Goal: Task Accomplishment & Management: Manage account settings

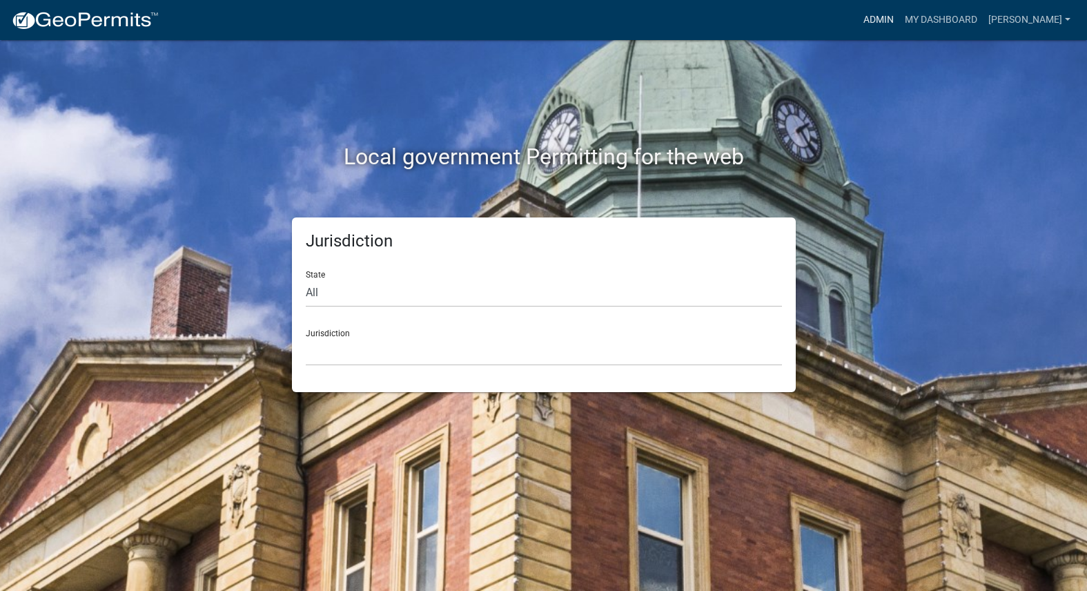
click at [899, 17] on link "Admin" at bounding box center [878, 20] width 41 height 26
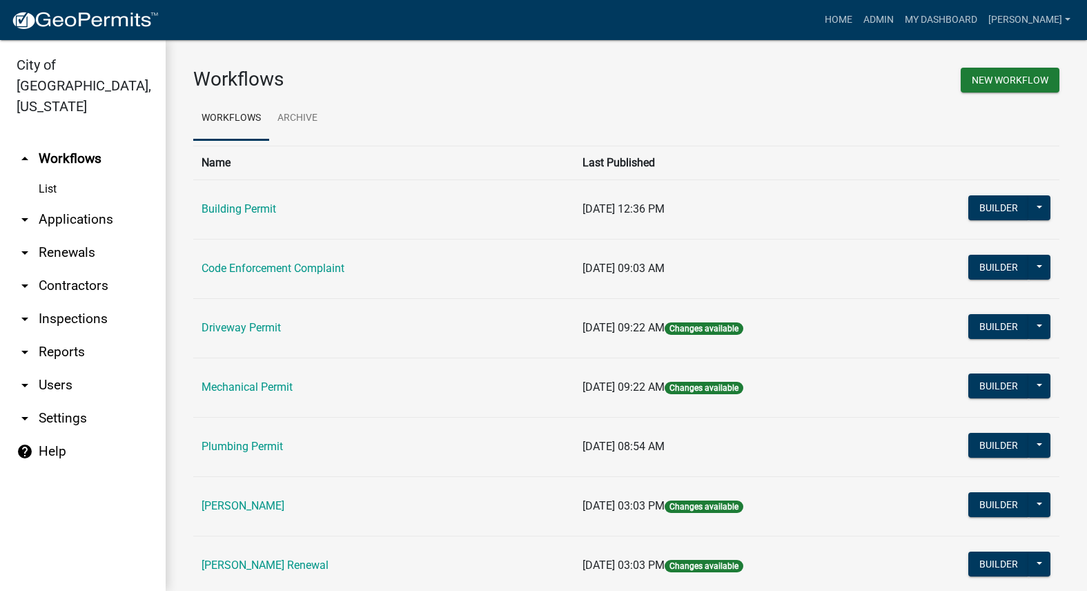
click at [330, 267] on link "Code Enforcement Complaint" at bounding box center [273, 268] width 143 height 13
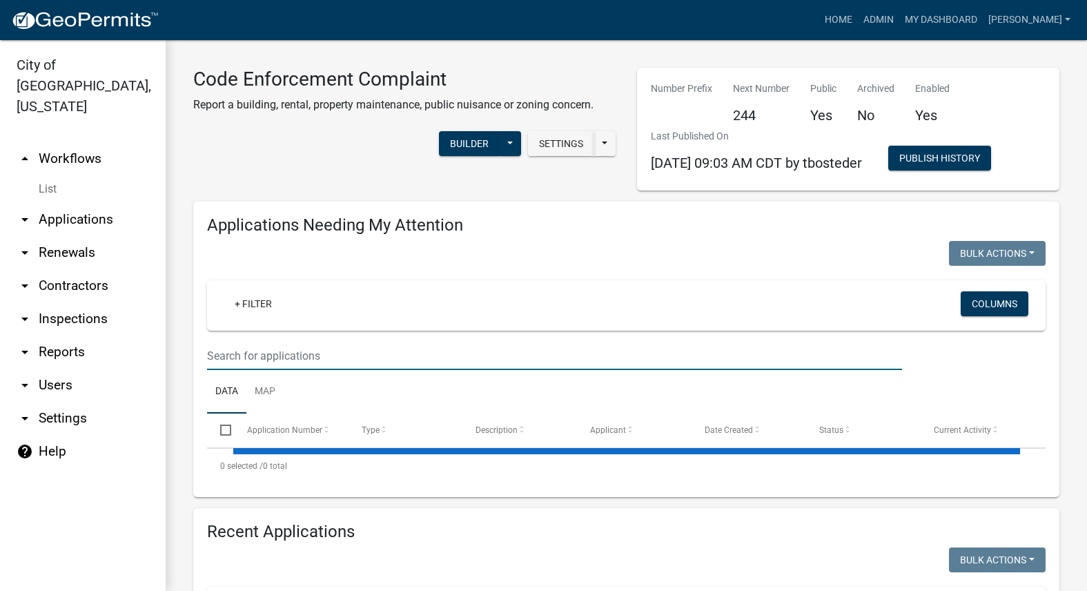
click at [308, 357] on input "text" at bounding box center [554, 356] width 695 height 28
select select "3: 100"
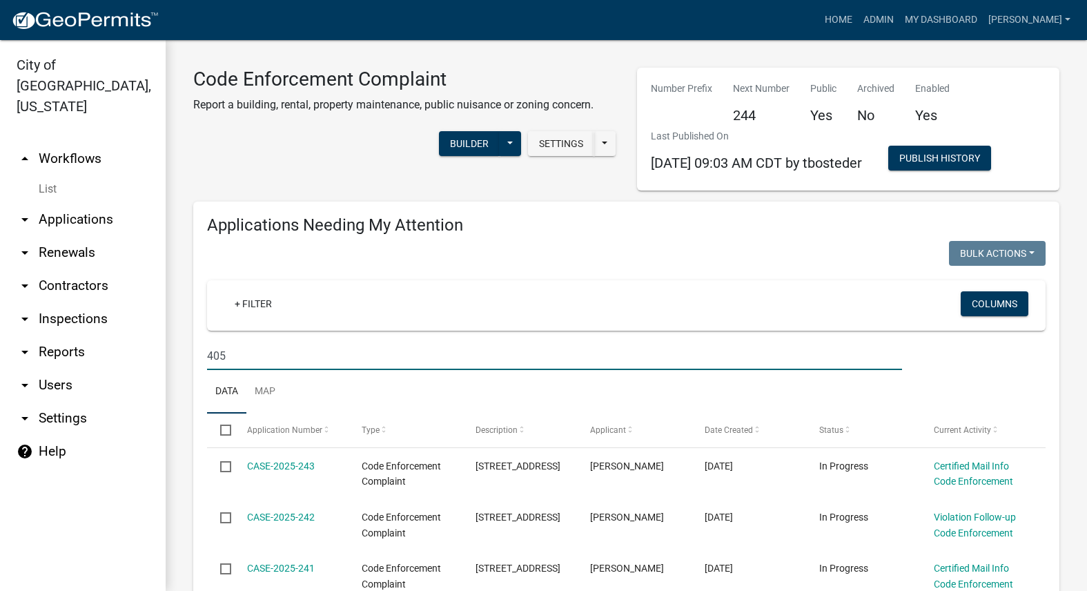
type input "405"
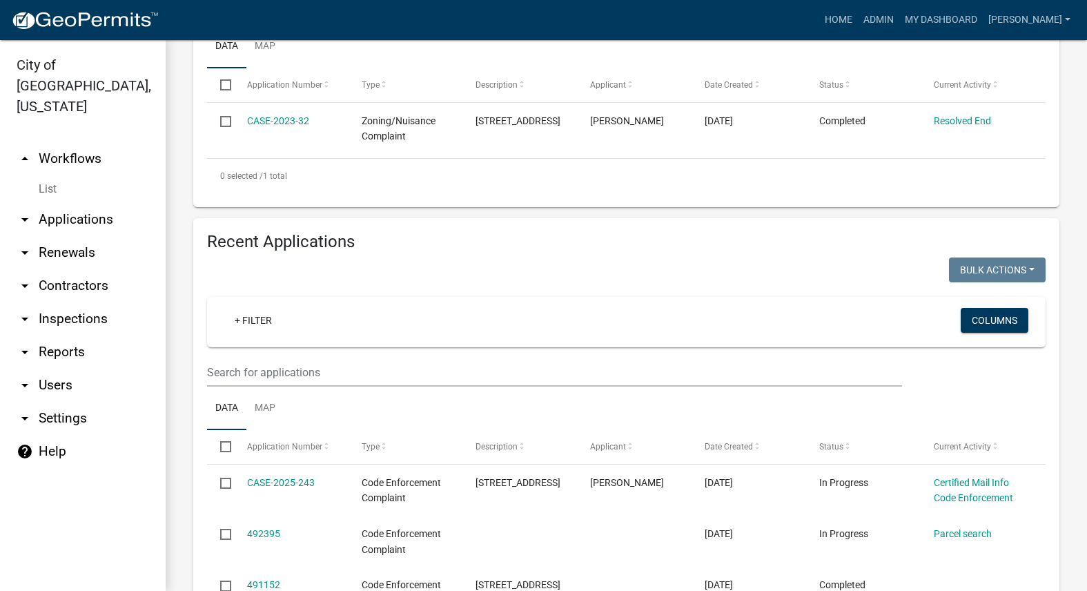
scroll to position [414, 0]
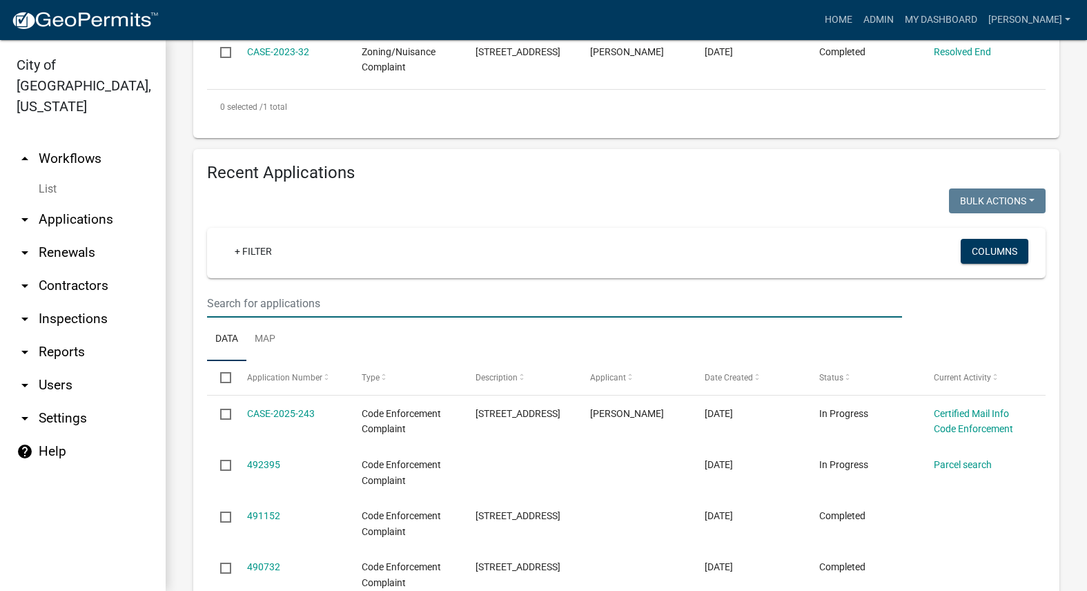
click at [683, 297] on input "text" at bounding box center [554, 303] width 695 height 28
type input "405"
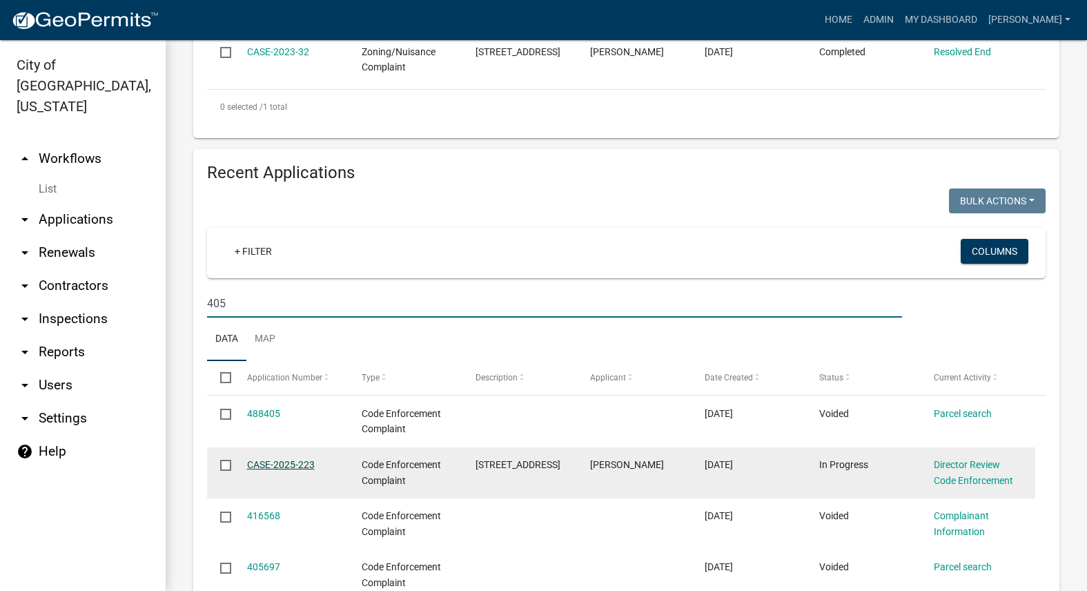
click at [306, 461] on link "CASE-2025-223" at bounding box center [281, 464] width 68 height 11
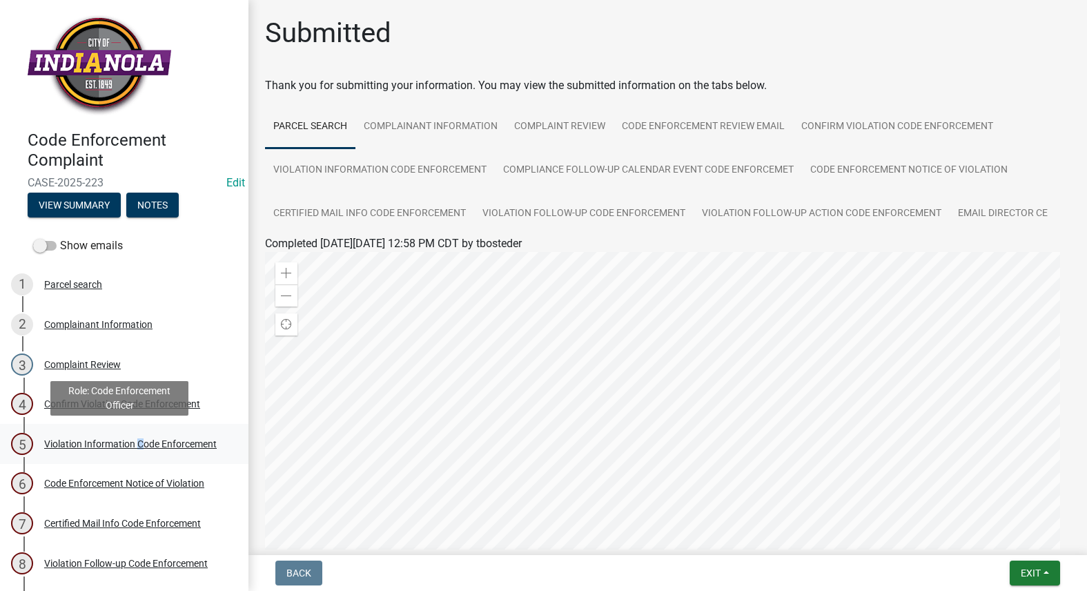
drag, startPoint x: 137, startPoint y: 433, endPoint x: 131, endPoint y: 437, distance: 7.1
click at [135, 439] on div "Violation Information Code Enforcement" at bounding box center [130, 444] width 173 height 10
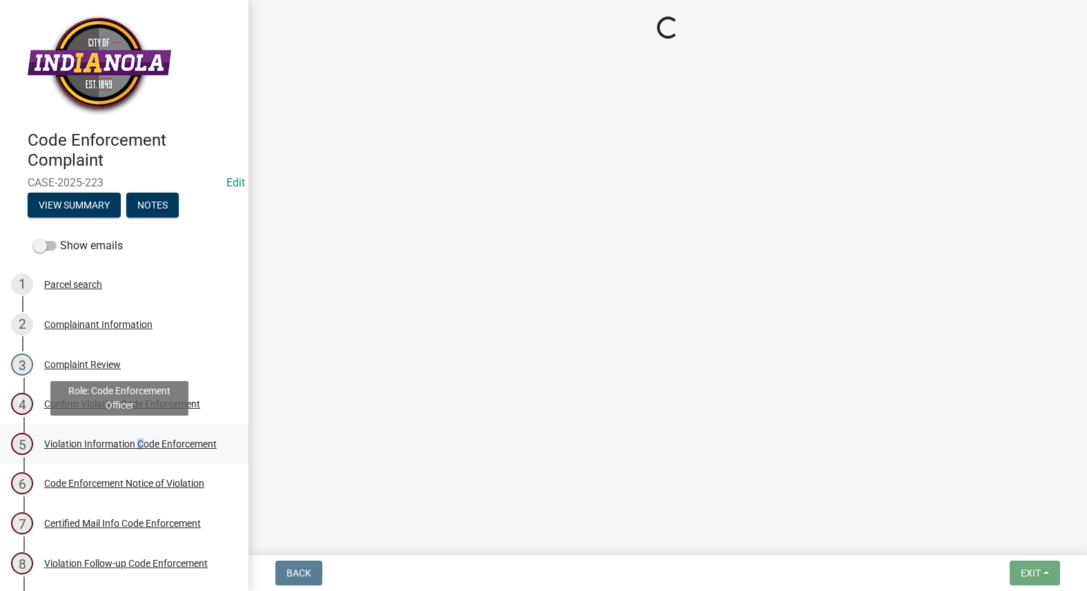
select select "634d5426-b8b3-48ee-aa1e-d523f7499186"
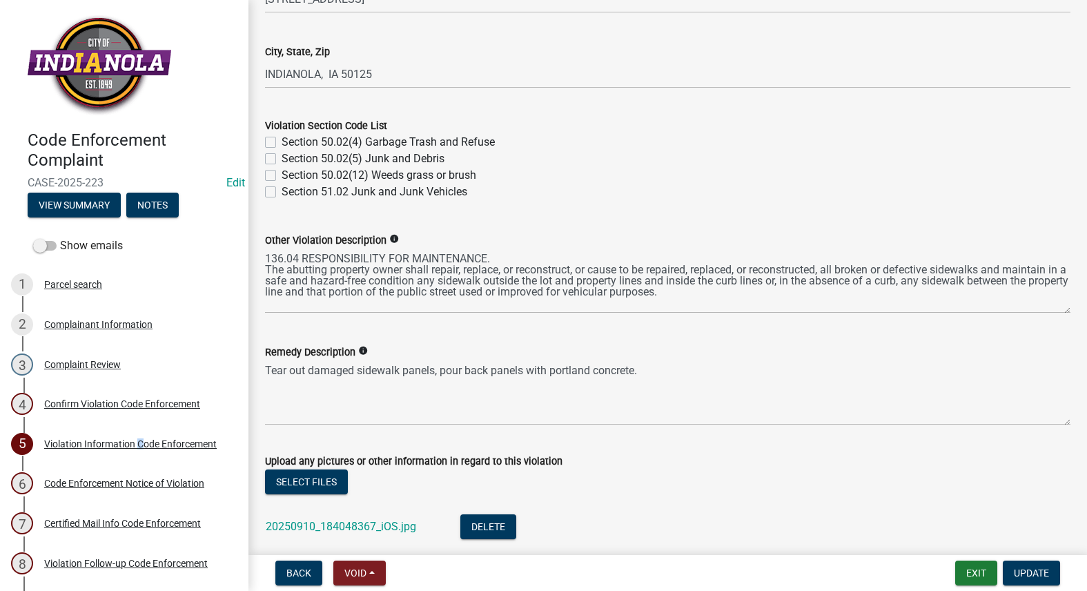
scroll to position [690, 0]
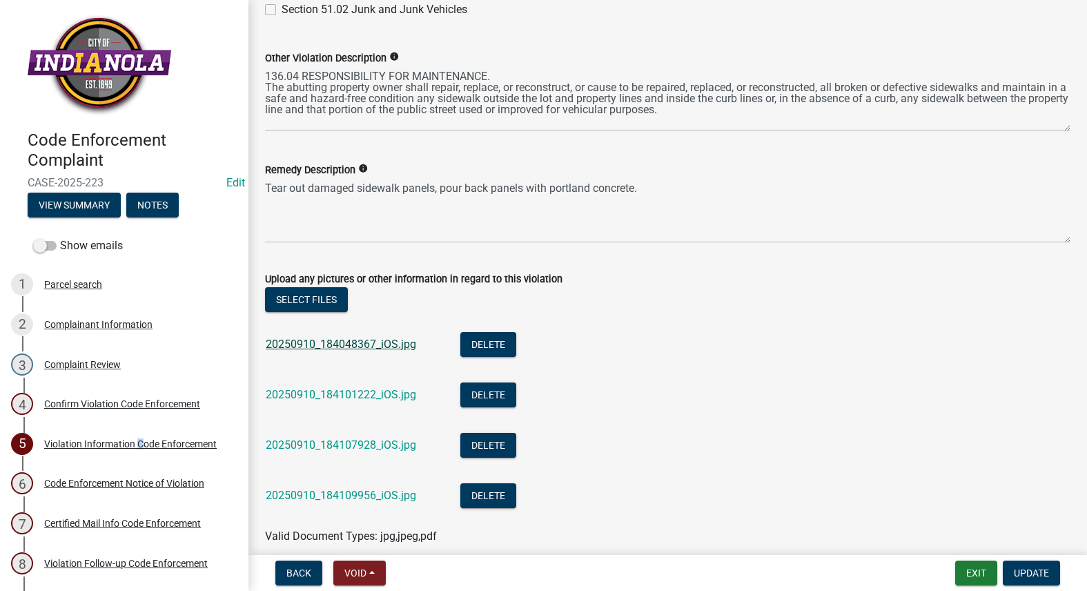
click at [355, 342] on link "20250910_184048367_iOS.jpg" at bounding box center [341, 344] width 150 height 13
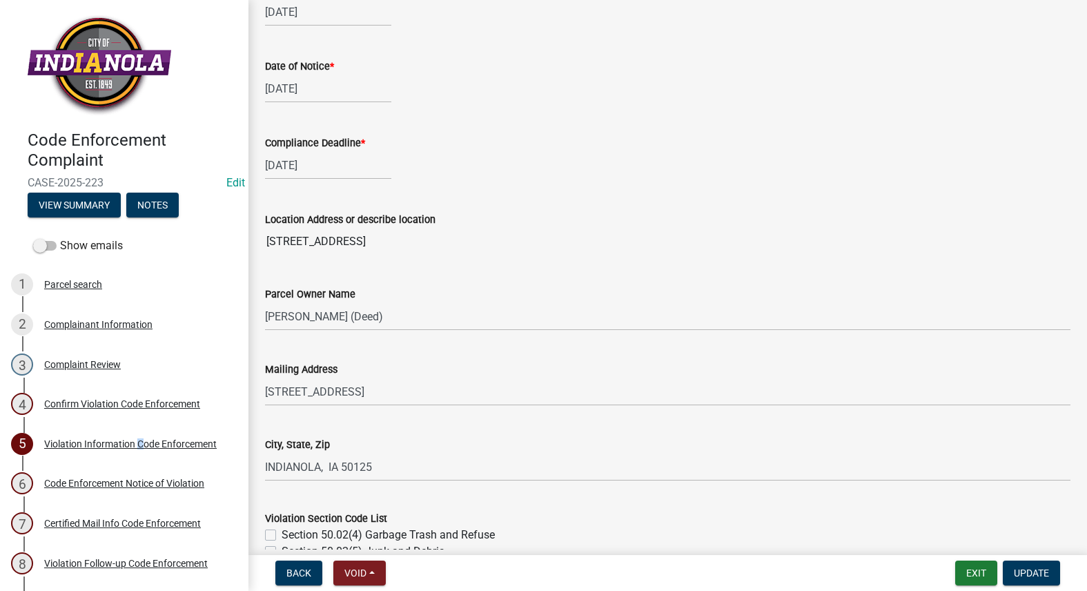
scroll to position [0, 0]
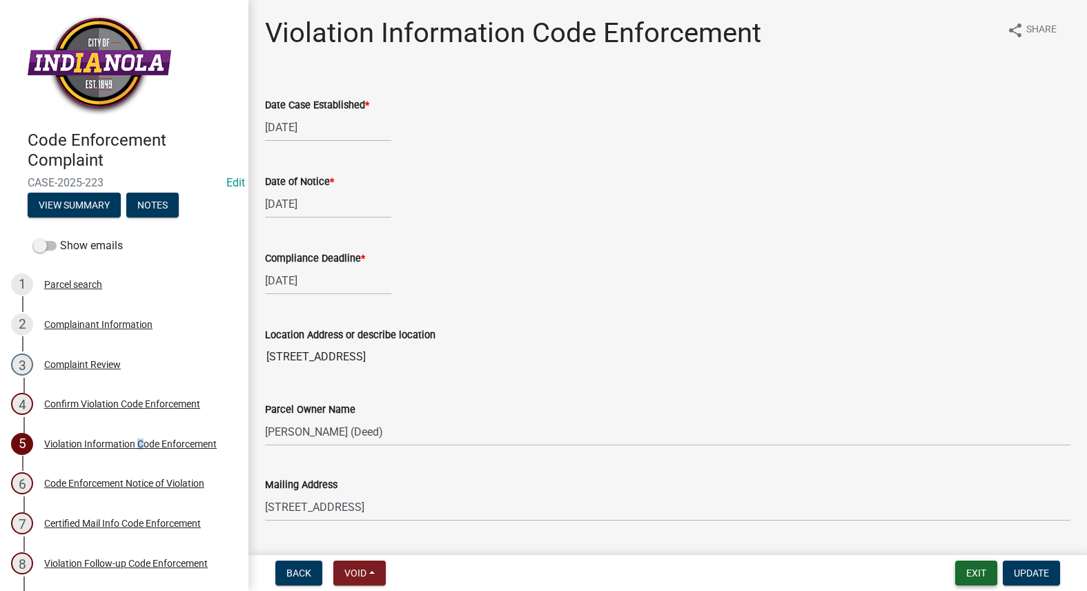
click at [977, 568] on button "Exit" at bounding box center [976, 572] width 42 height 25
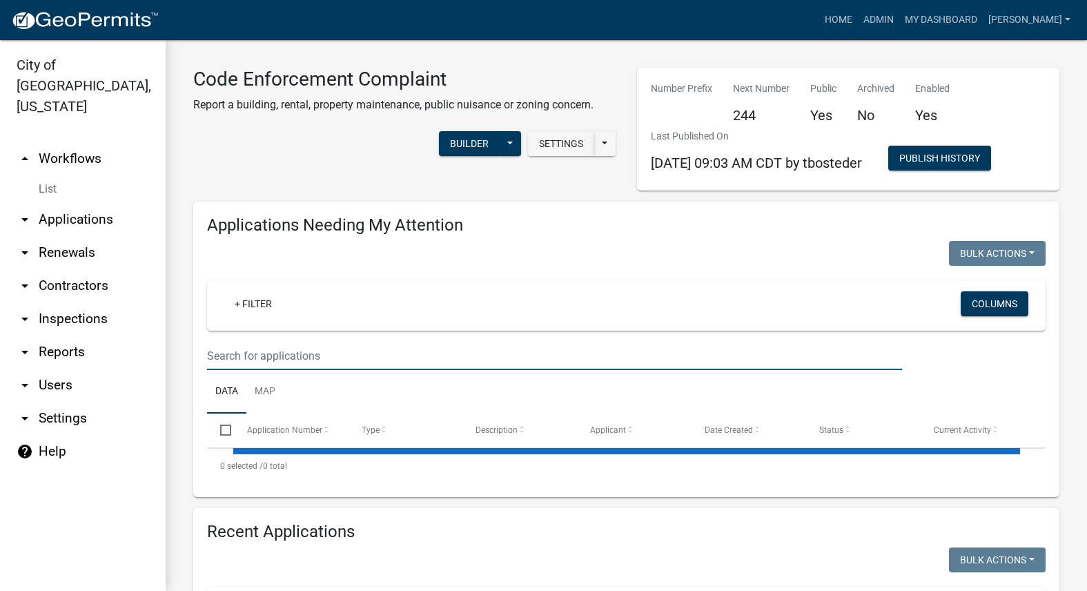
click at [477, 354] on input "text" at bounding box center [554, 356] width 695 height 28
select select "3: 100"
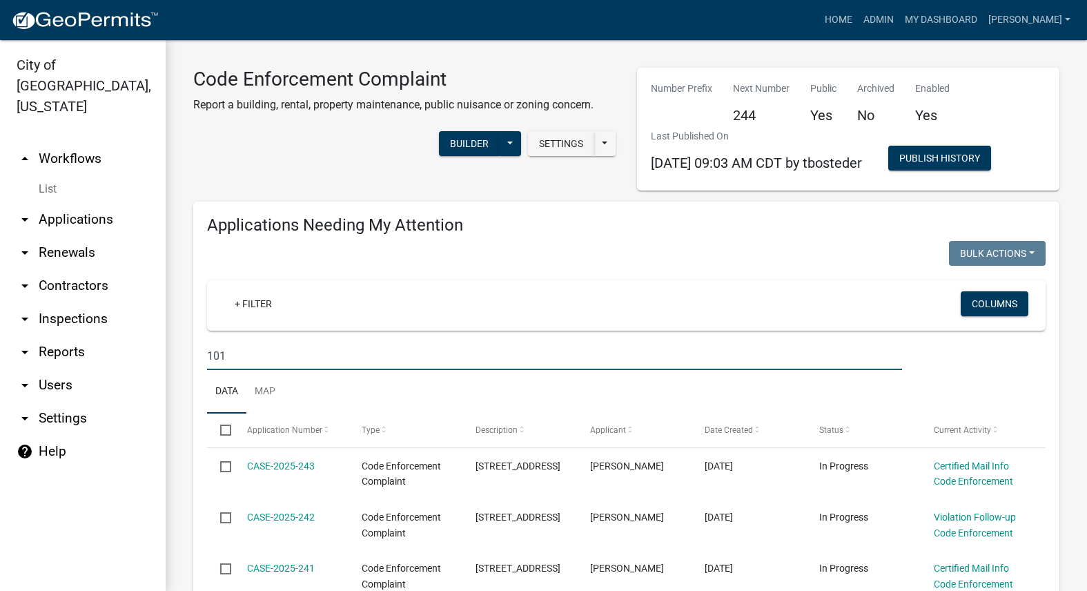
type input "101"
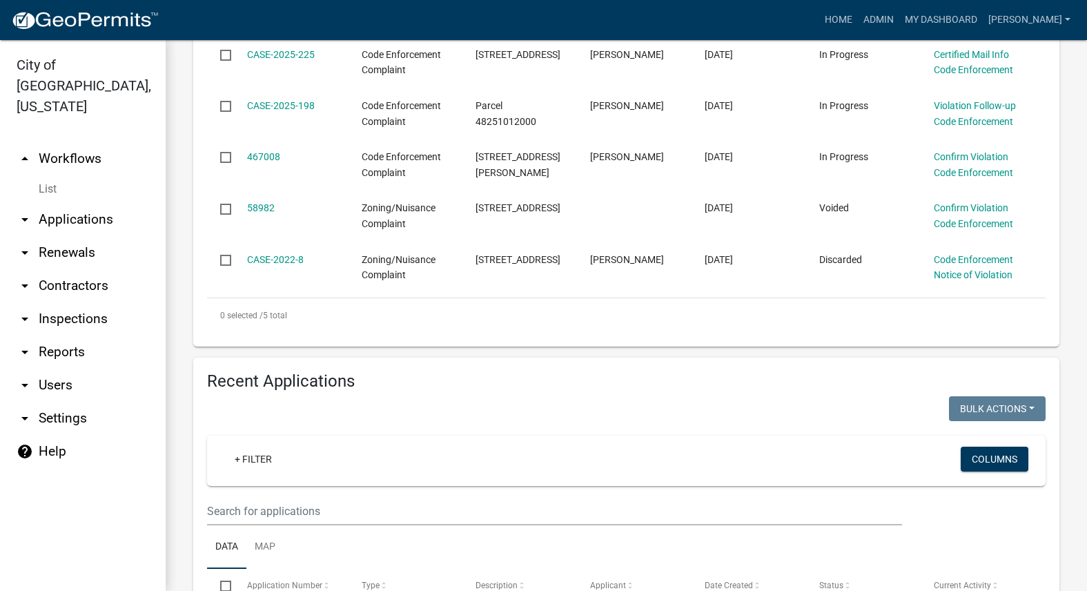
scroll to position [414, 0]
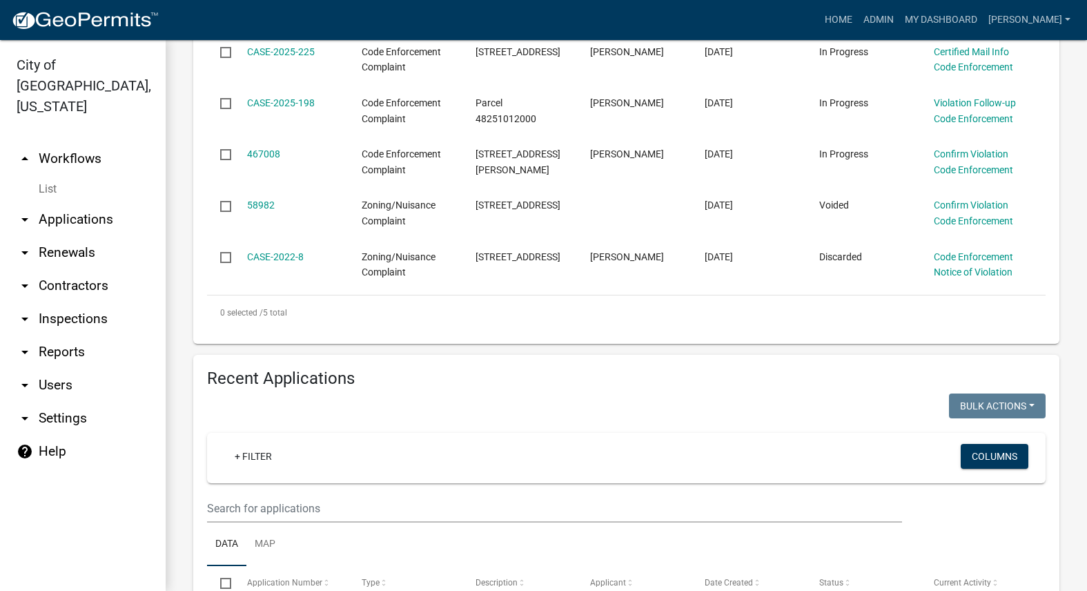
click at [412, 493] on wm-filter-builder "+ Filter Columns" at bounding box center [626, 478] width 839 height 90
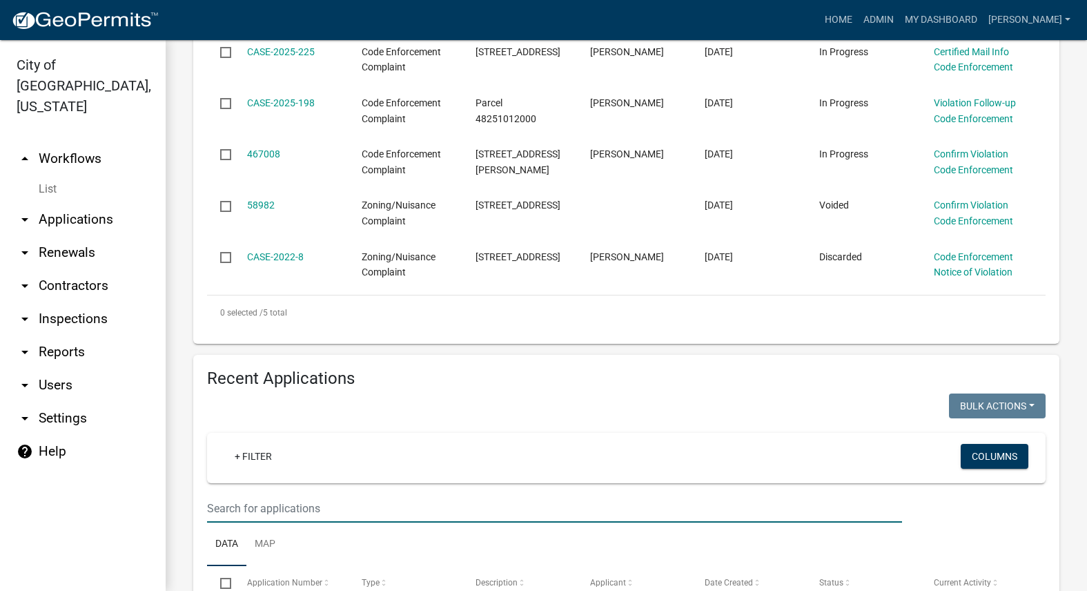
click at [416, 507] on input "text" at bounding box center [554, 508] width 695 height 28
type input "101"
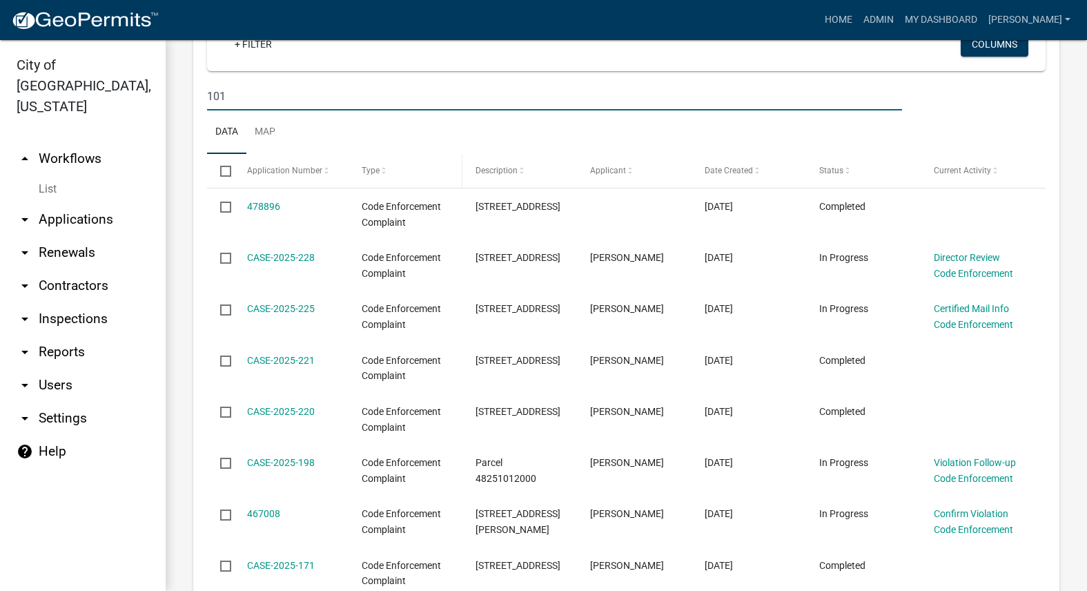
scroll to position [828, 0]
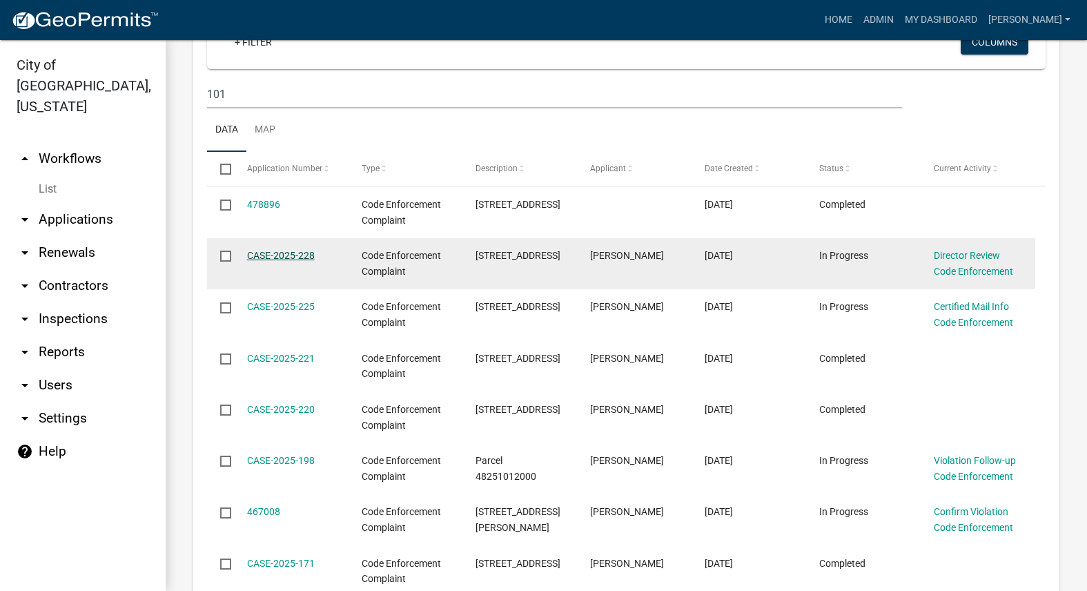
click at [291, 251] on link "CASE-2025-228" at bounding box center [281, 255] width 68 height 11
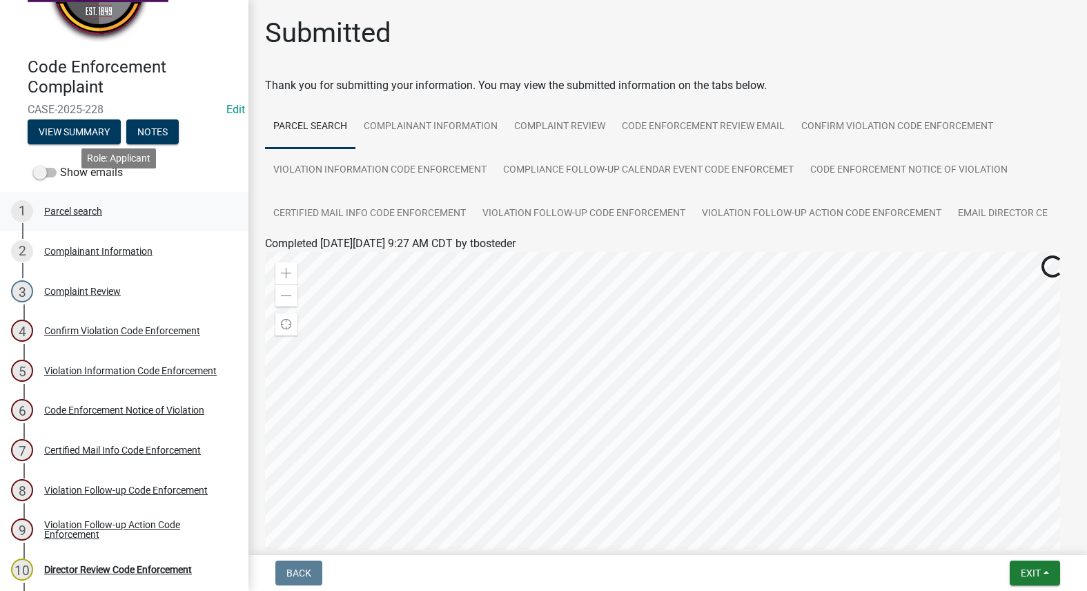
scroll to position [117, 0]
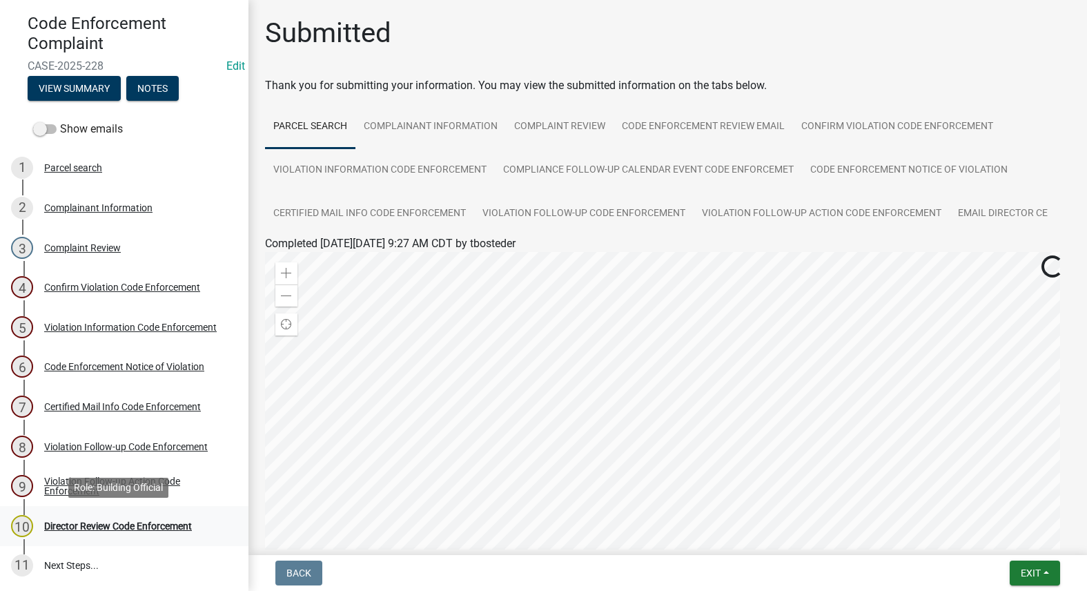
click at [92, 529] on div "Director Review Code Enforcement" at bounding box center [118, 526] width 148 height 10
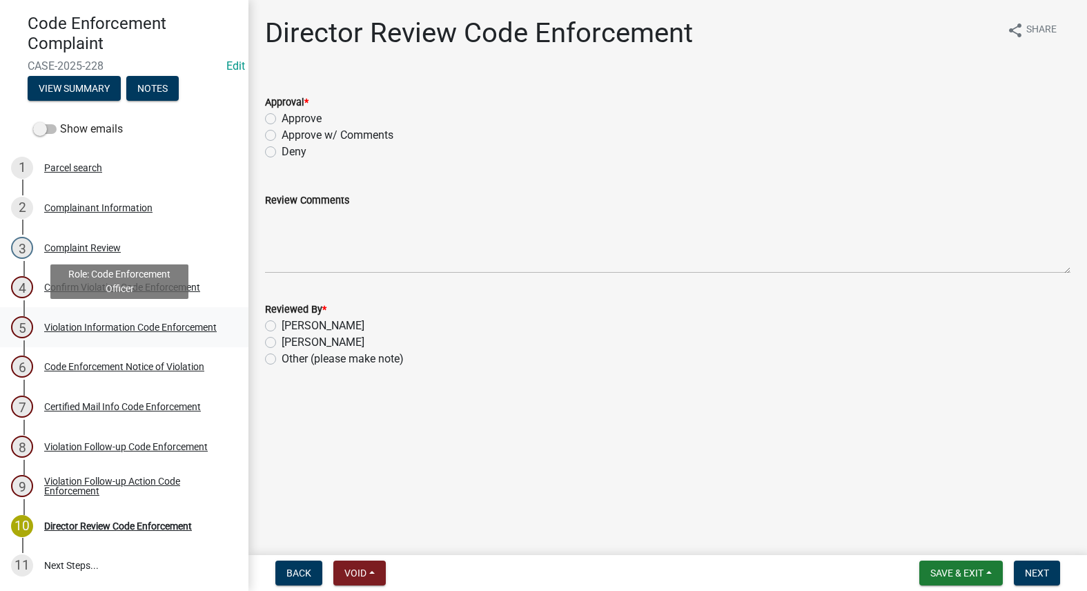
click at [59, 329] on div "Violation Information Code Enforcement" at bounding box center [130, 327] width 173 height 10
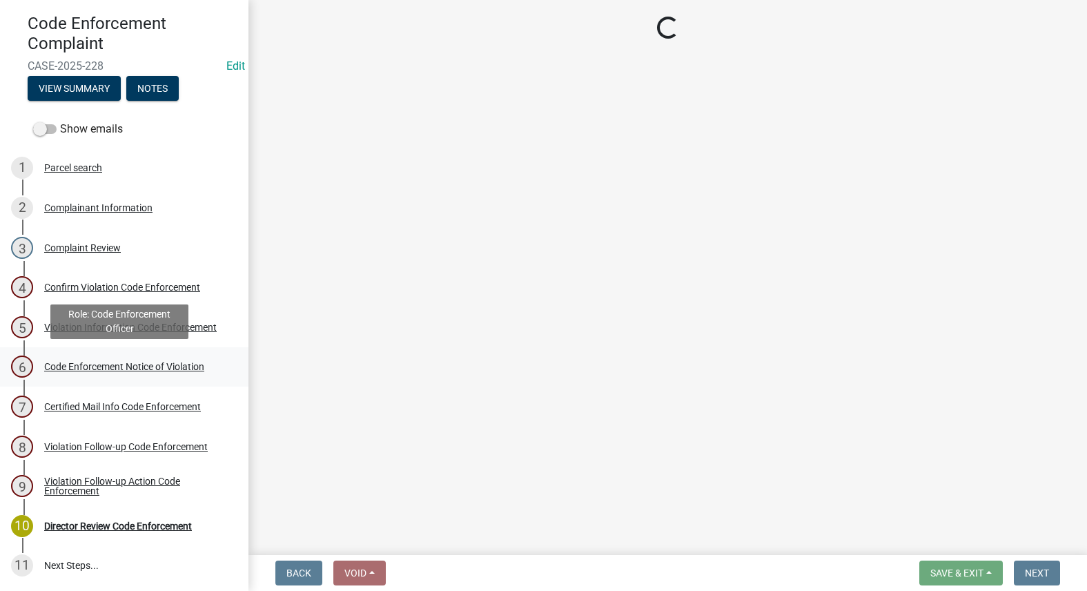
select select "634d5426-b8b3-48ee-aa1e-d523f7499186"
